Goal: Task Accomplishment & Management: Complete application form

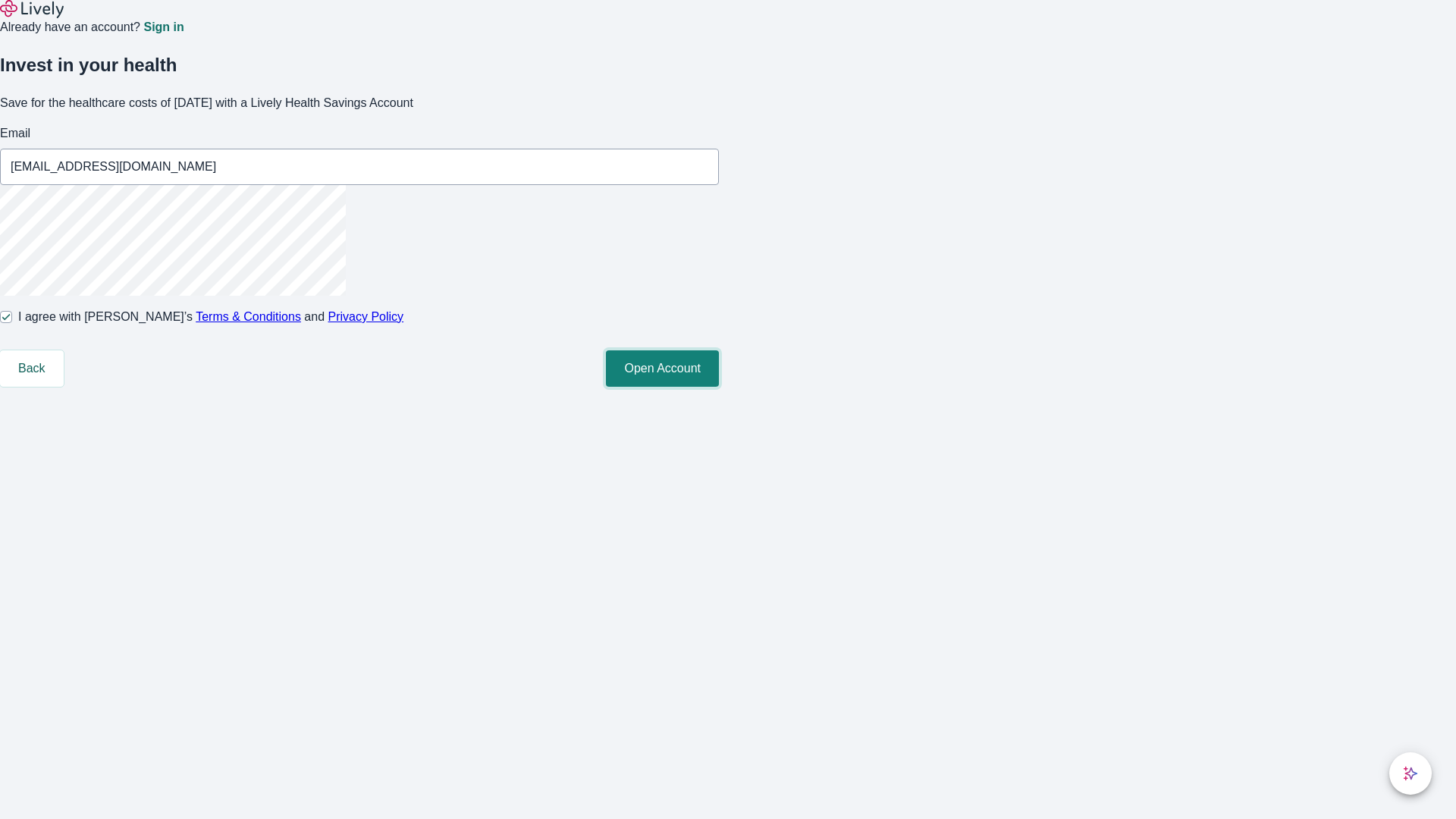
click at [719, 387] on button "Open Account" at bounding box center [662, 368] width 113 height 36
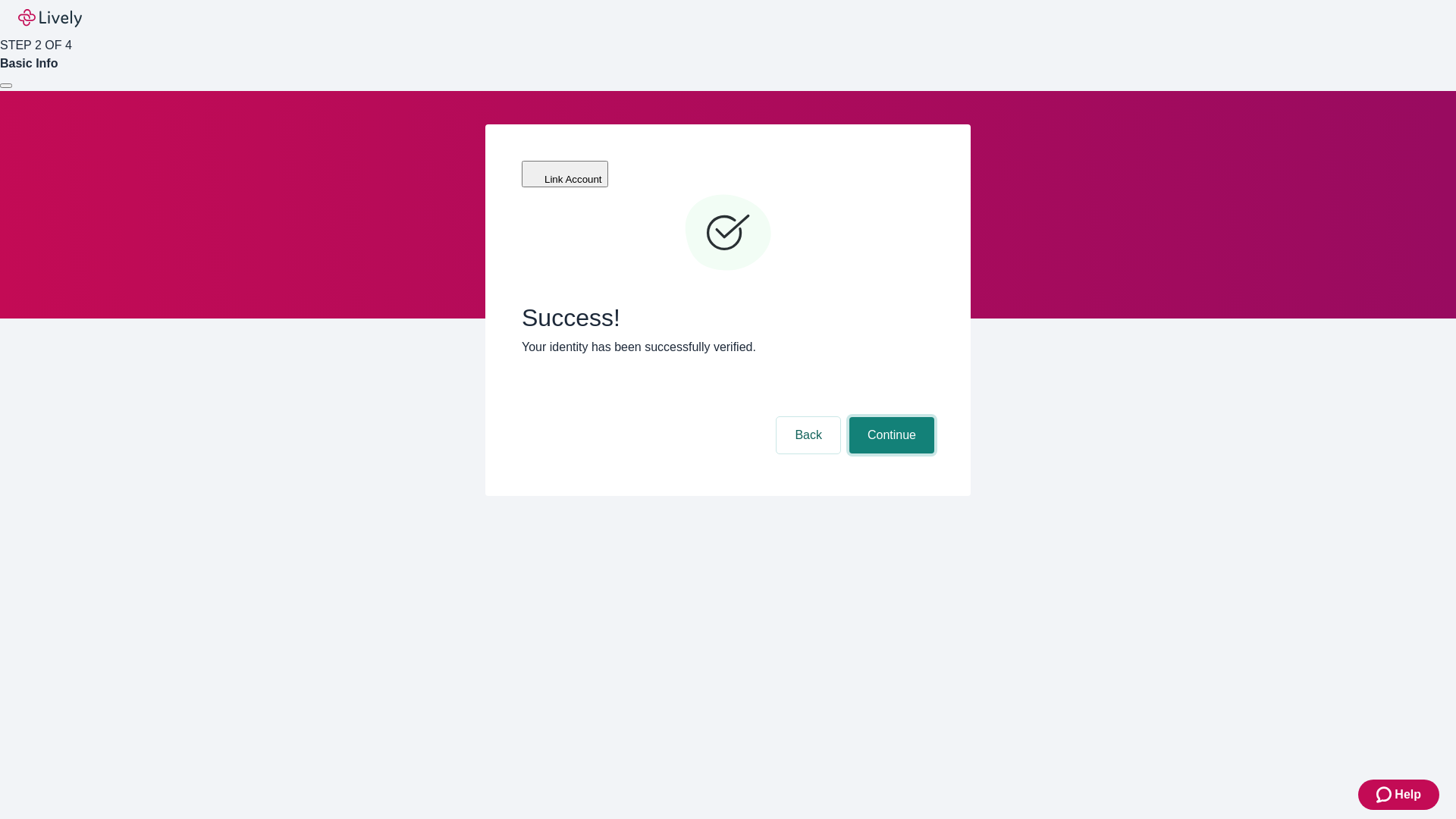
click at [890, 417] on button "Continue" at bounding box center [891, 435] width 85 height 36
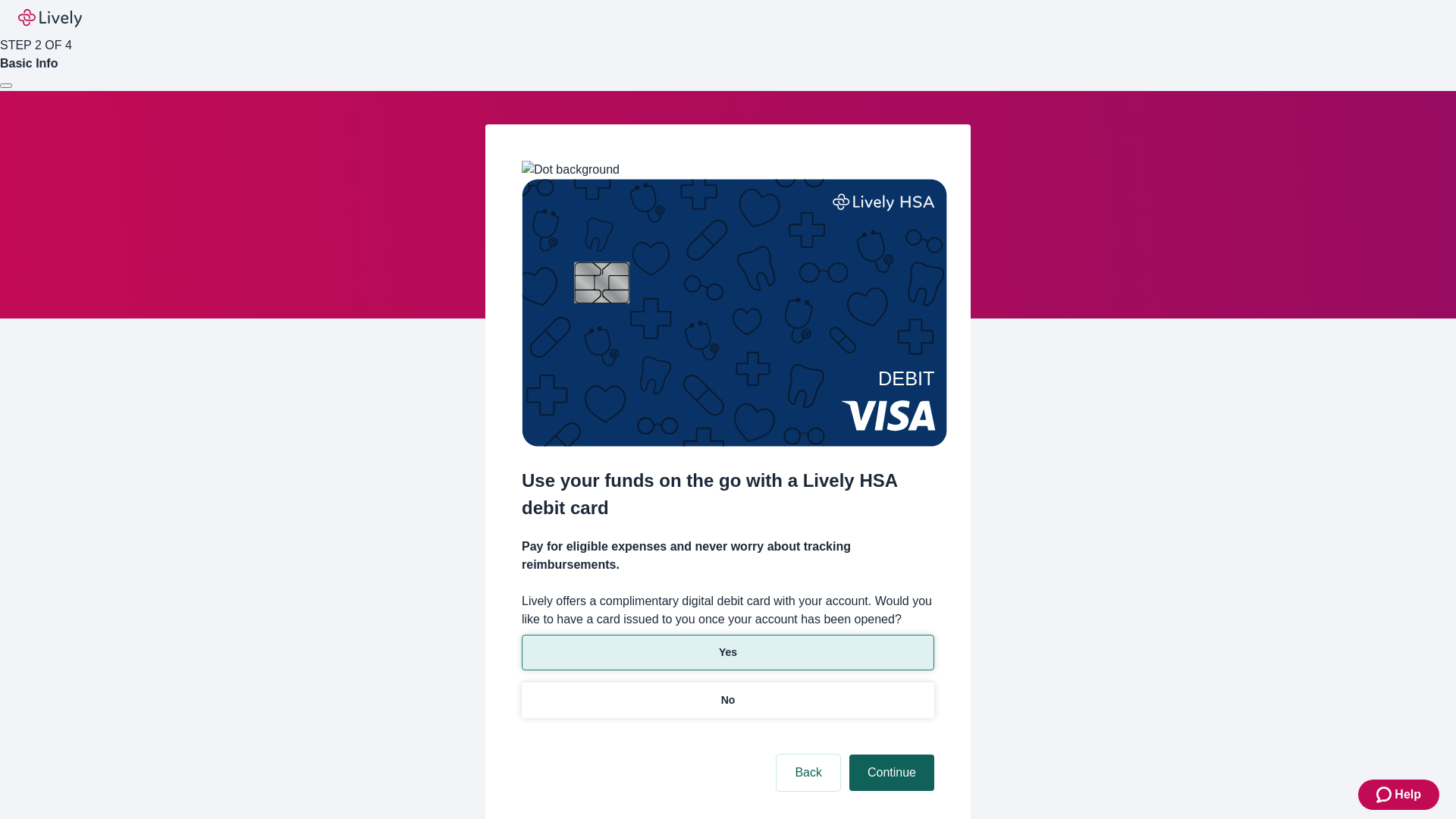
click at [728, 644] on p "Yes" at bounding box center [728, 652] width 18 height 16
click at [890, 755] on button "Continue" at bounding box center [891, 772] width 85 height 36
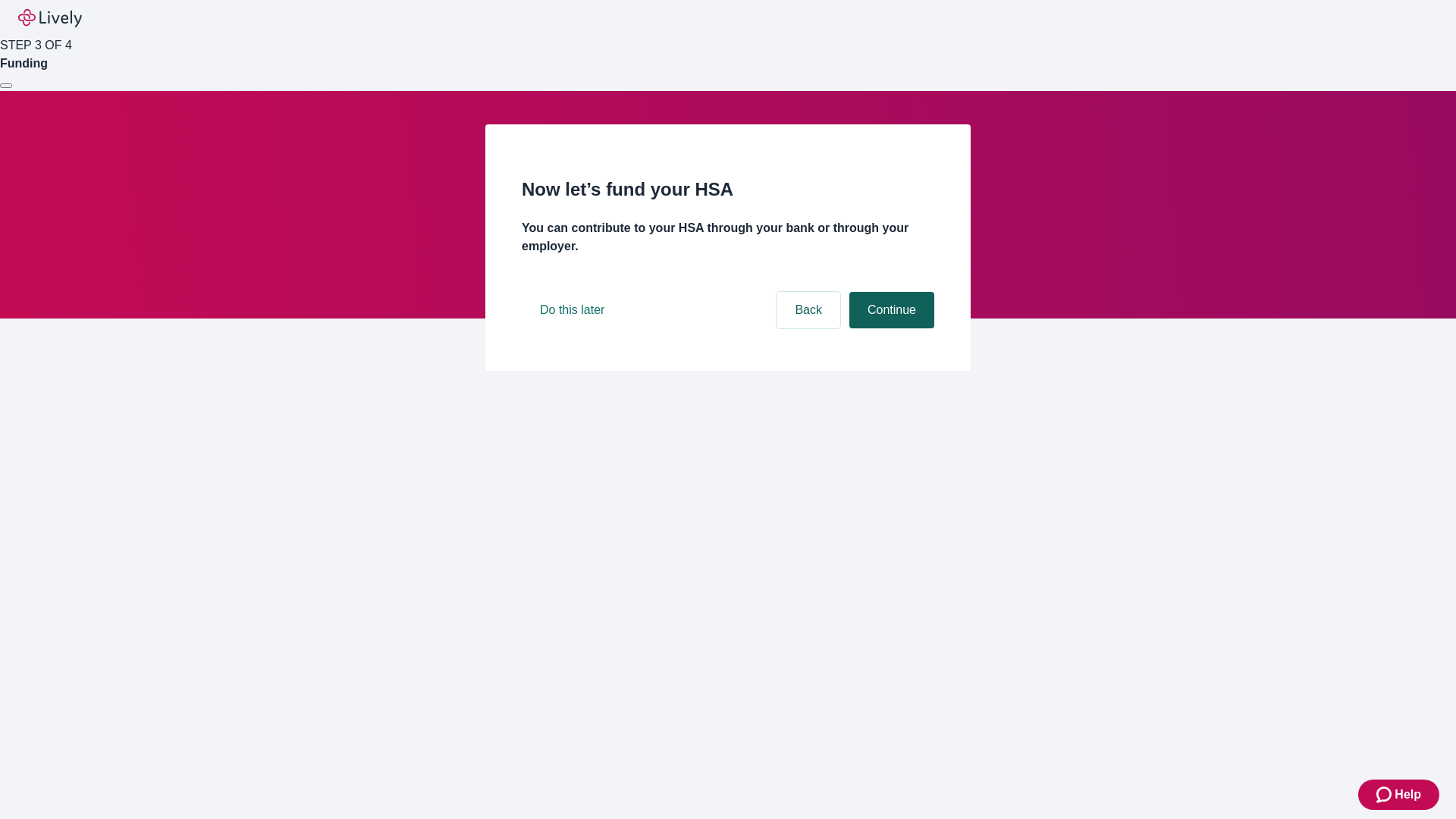
click at [890, 328] on button "Continue" at bounding box center [891, 309] width 85 height 36
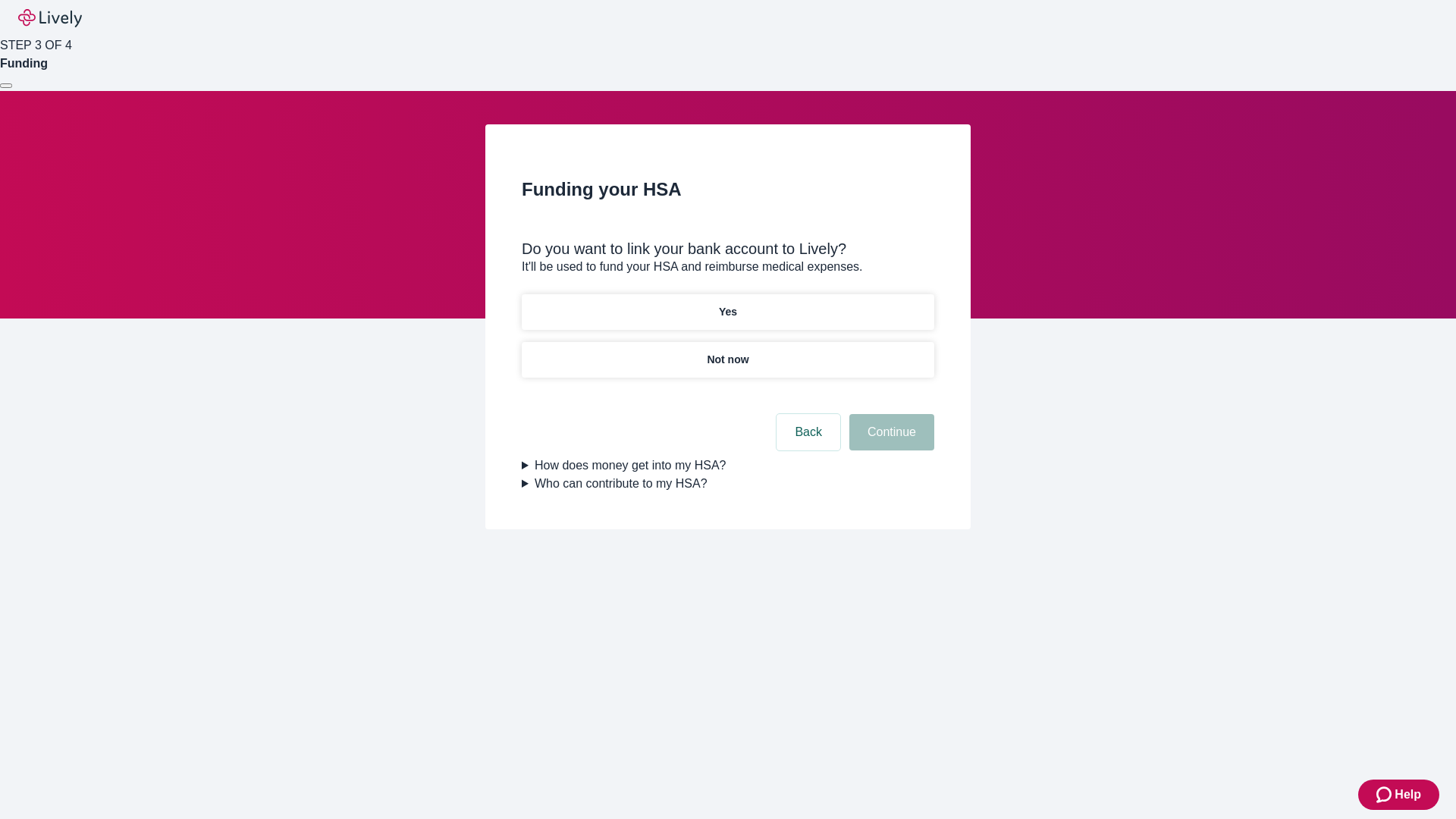
click at [728, 352] on p "Not now" at bounding box center [728, 360] width 42 height 16
click at [890, 441] on button "Continue" at bounding box center [891, 432] width 85 height 36
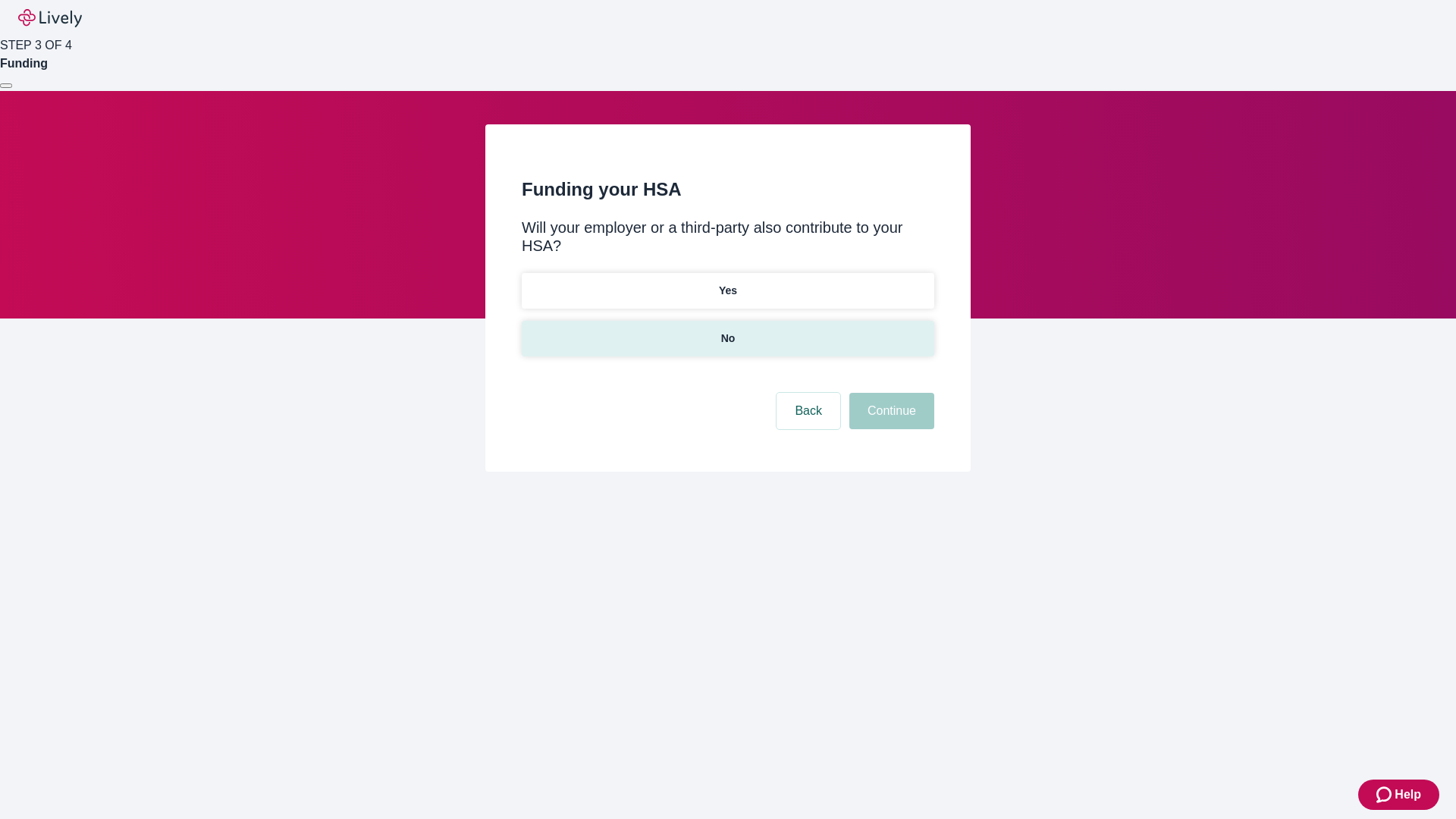
click at [728, 330] on p "No" at bounding box center [728, 338] width 15 height 16
click at [890, 392] on button "Continue" at bounding box center [891, 410] width 85 height 36
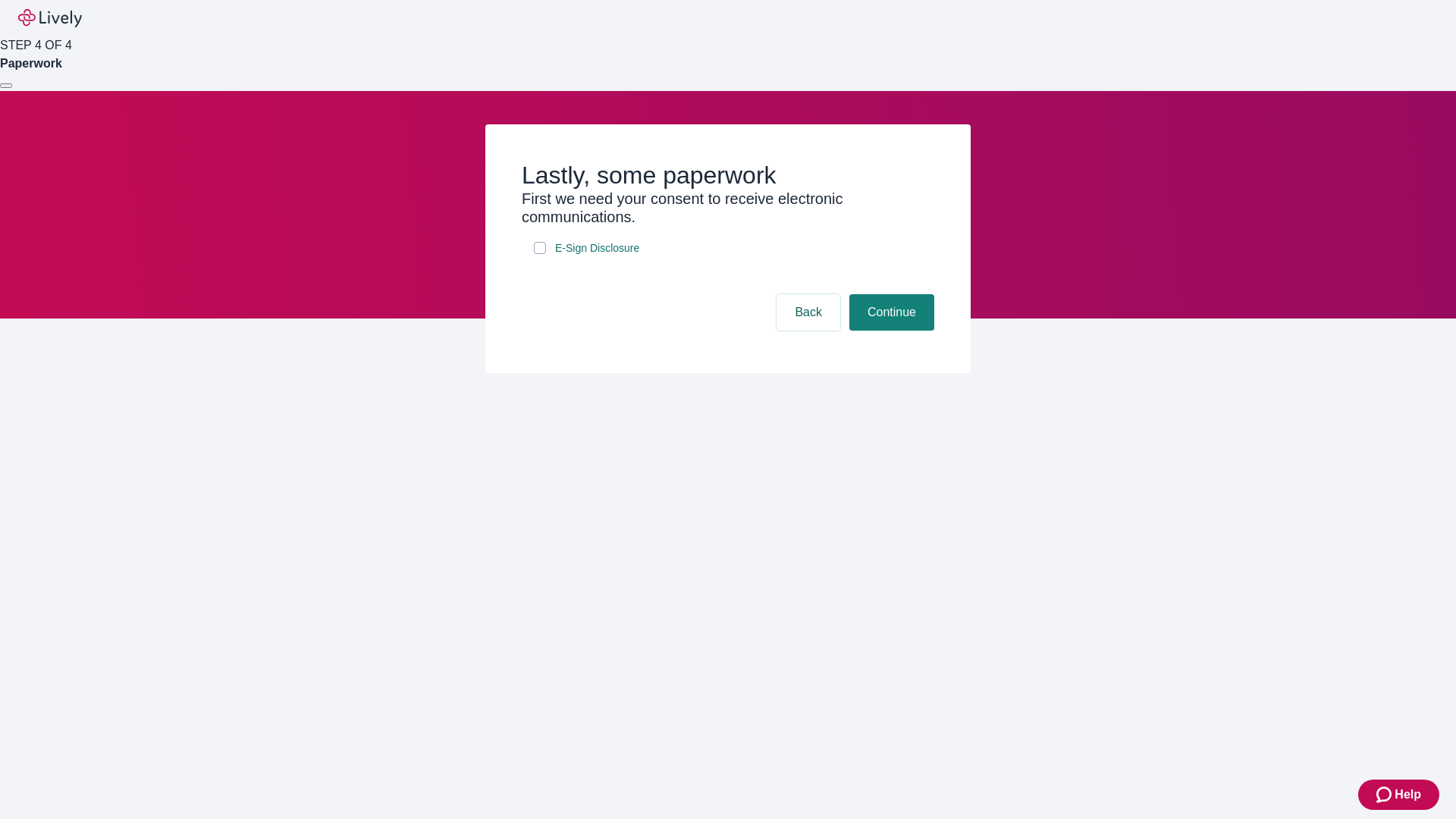
click at [540, 254] on input "E-Sign Disclosure" at bounding box center [540, 248] width 12 height 12
checkbox input "true"
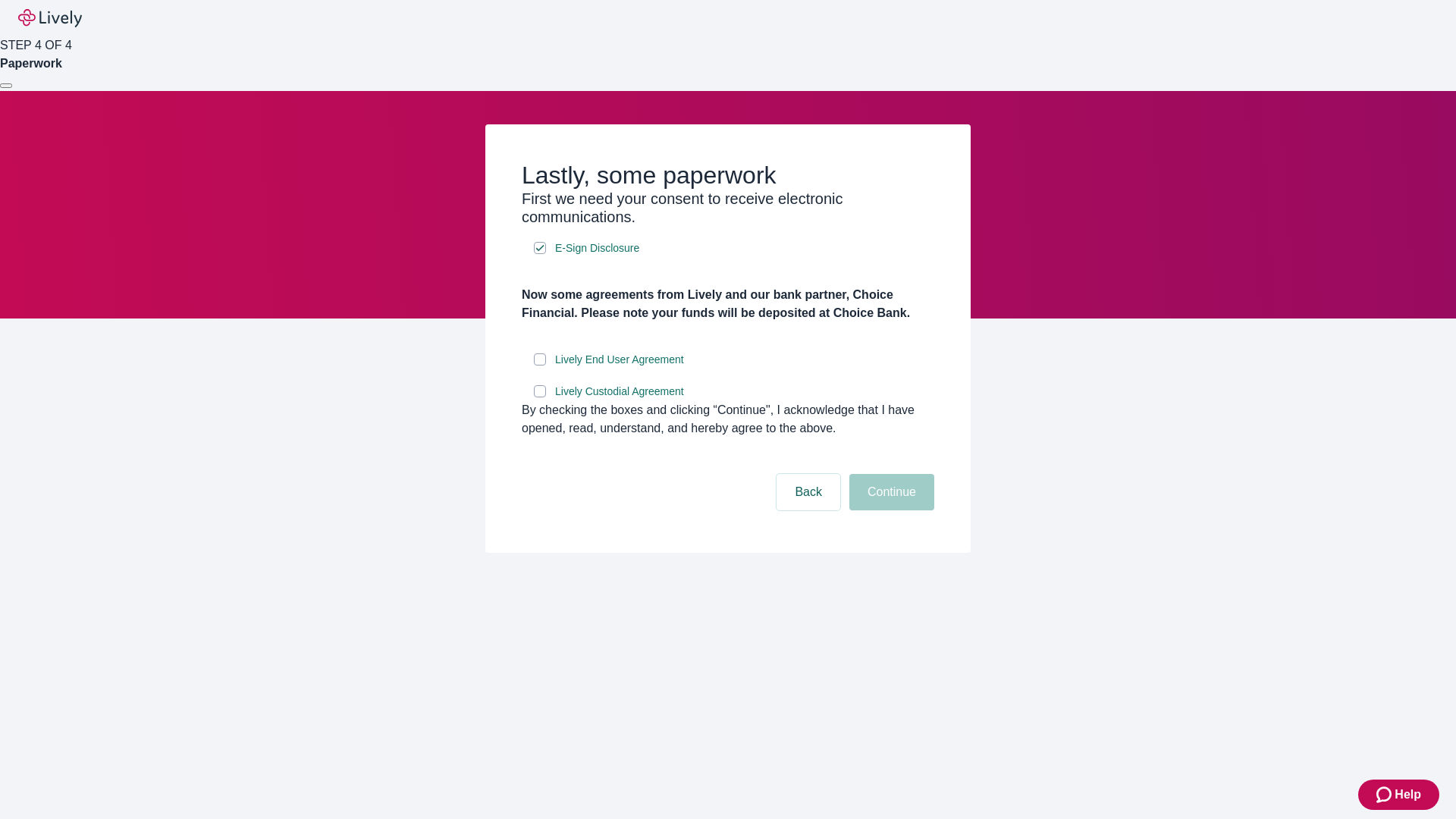
click at [540, 365] on input "Lively End User Agreement" at bounding box center [540, 360] width 12 height 12
checkbox input "true"
click at [540, 397] on input "Lively Custodial Agreement" at bounding box center [540, 392] width 12 height 12
checkbox input "true"
click at [890, 510] on button "Continue" at bounding box center [891, 492] width 85 height 36
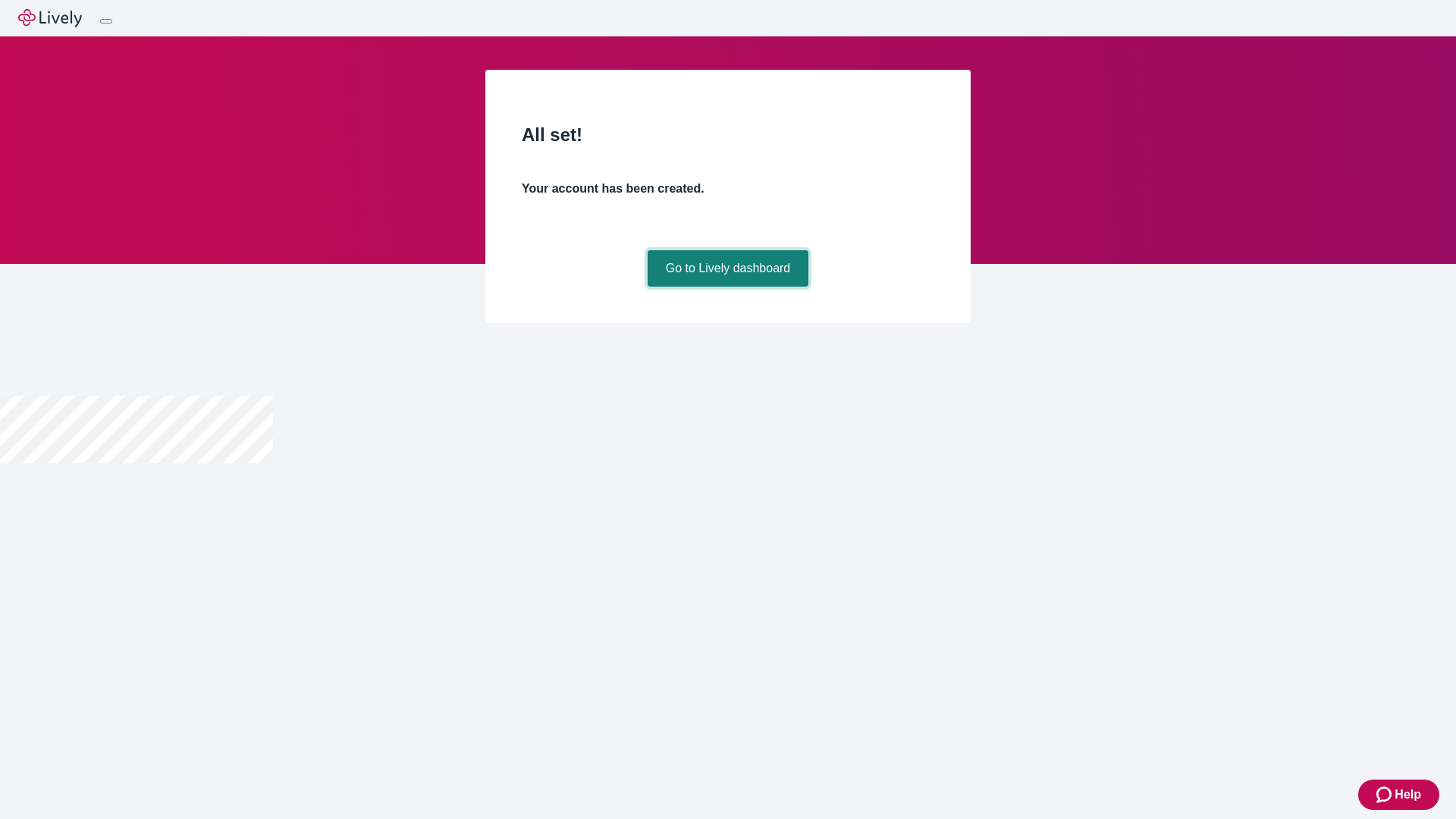
click at [728, 287] on link "Go to Lively dashboard" at bounding box center [728, 268] width 161 height 36
